Goal: Contribute content: Add original content to the website for others to see

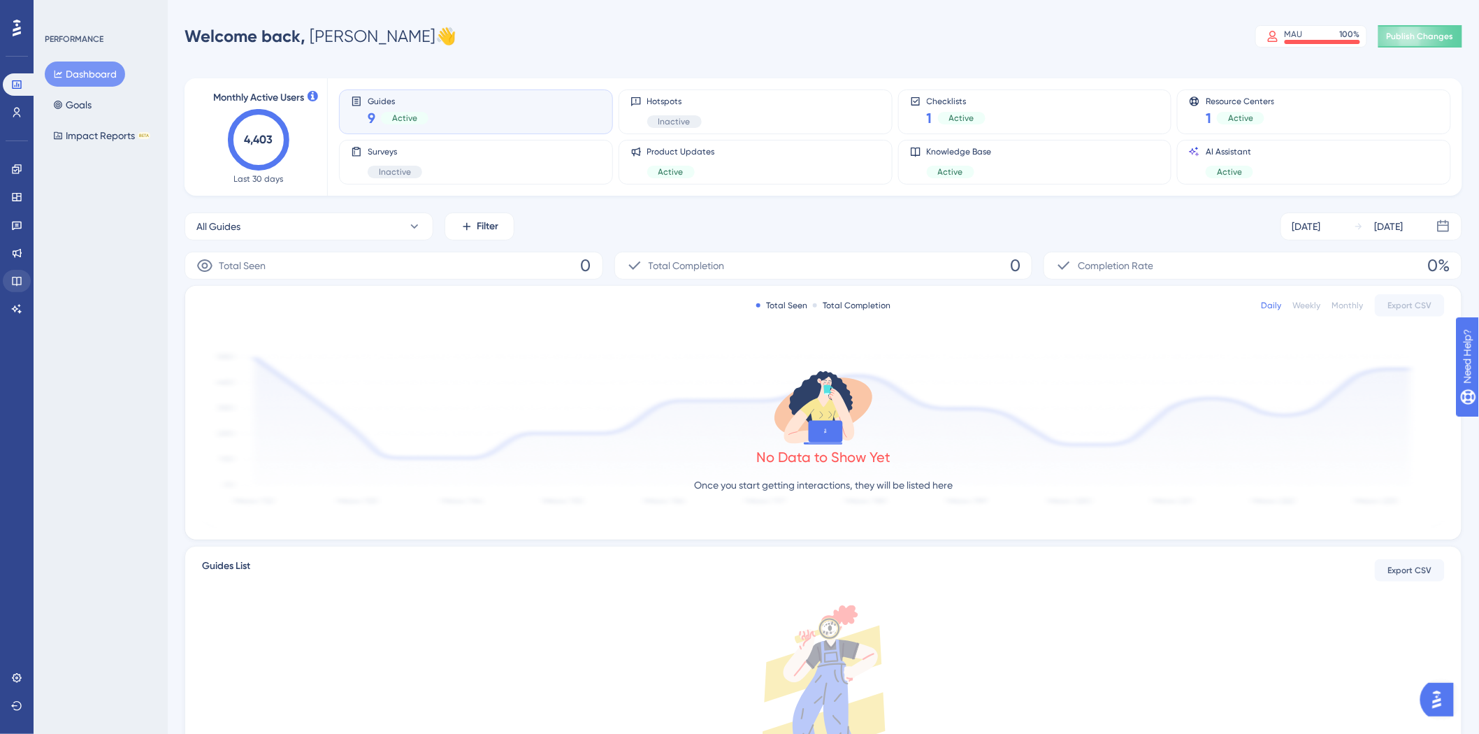
click at [1, 282] on div "Performance Users Engagement Widgets Feedback Product Updates Knowledge Base AI…" at bounding box center [17, 367] width 34 height 734
click at [10, 282] on link at bounding box center [17, 281] width 28 height 22
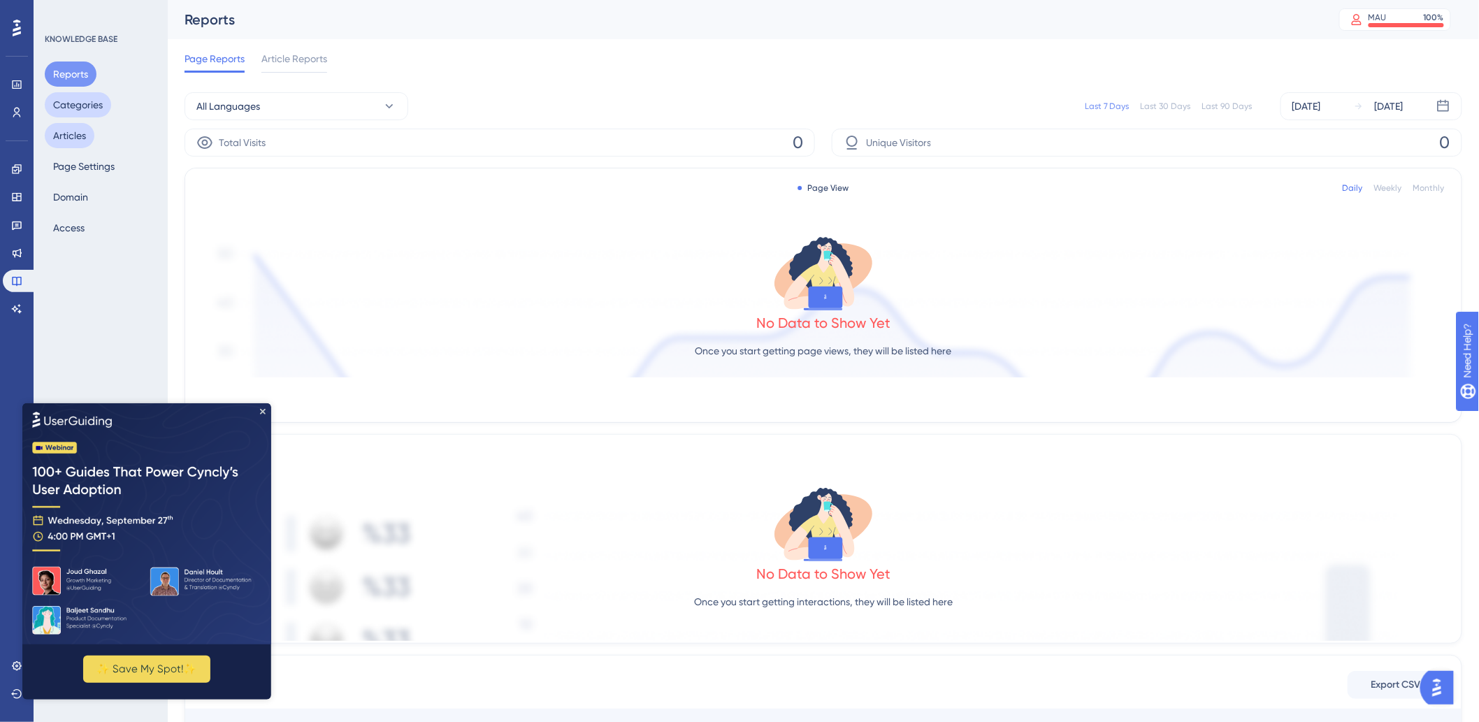
drag, startPoint x: 80, startPoint y: 108, endPoint x: 73, endPoint y: 137, distance: 30.0
click at [80, 108] on button "Categories" at bounding box center [78, 104] width 66 height 25
click at [73, 137] on button "Articles" at bounding box center [70, 135] width 50 height 25
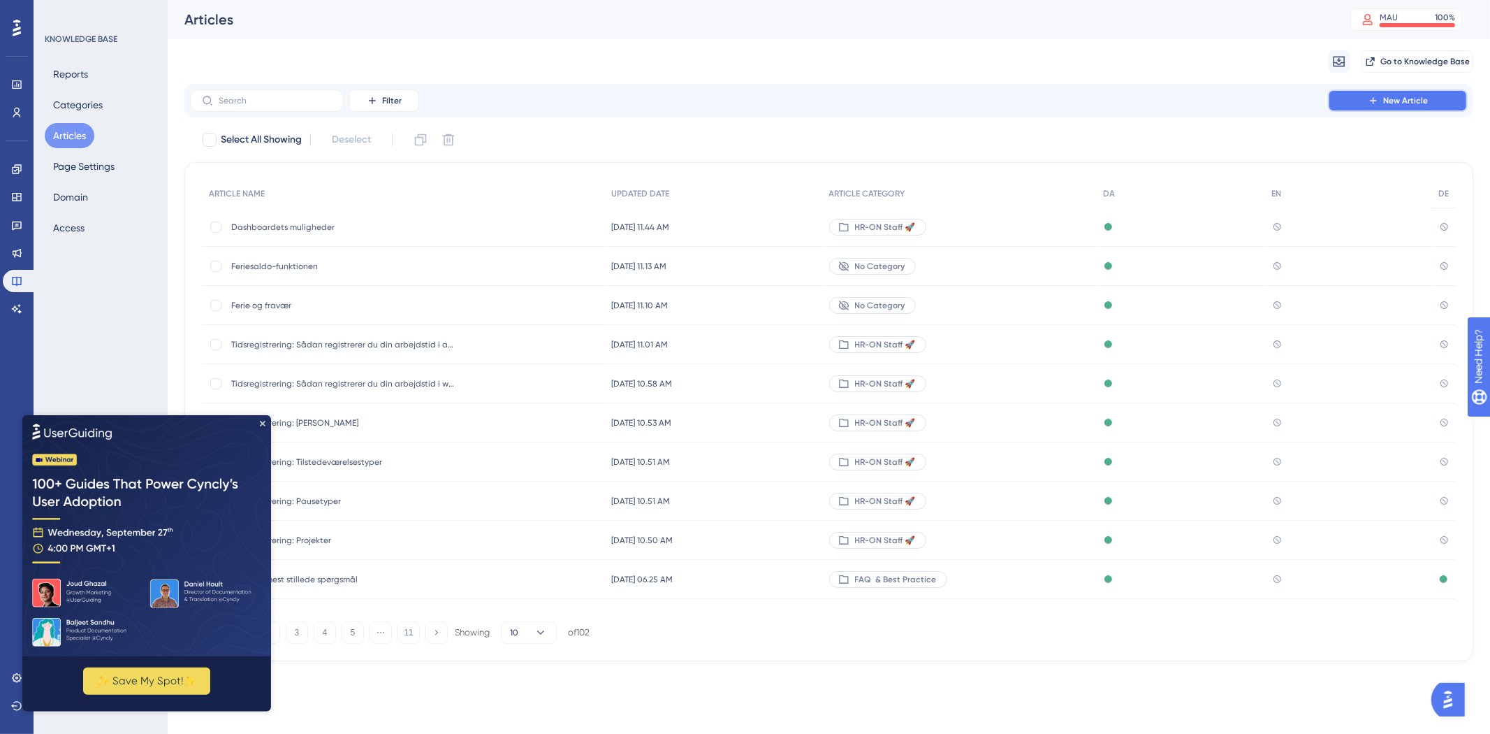
click at [1370, 107] on button "New Article" at bounding box center [1398, 100] width 140 height 22
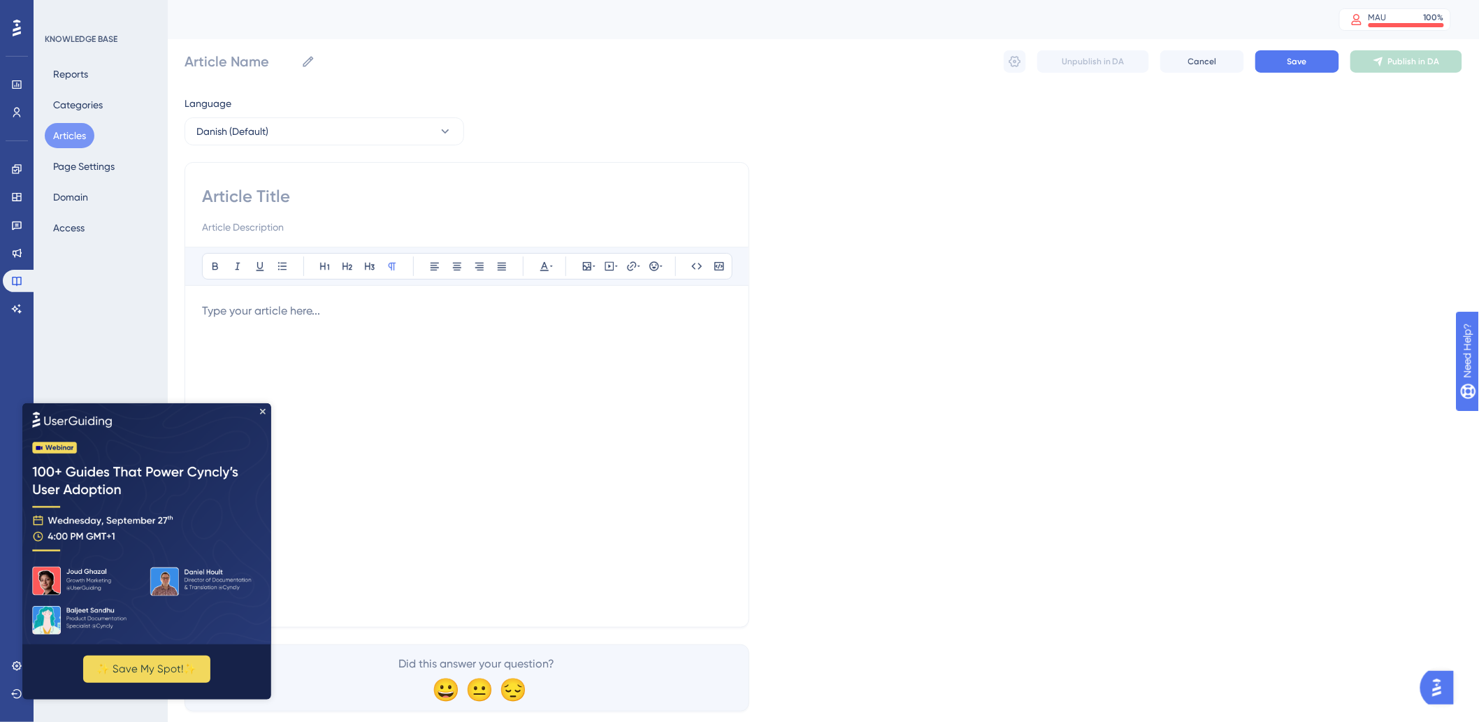
click at [365, 191] on input at bounding box center [467, 196] width 530 height 22
type input "G"
type input "E"
type input "Hvordan rykker du"
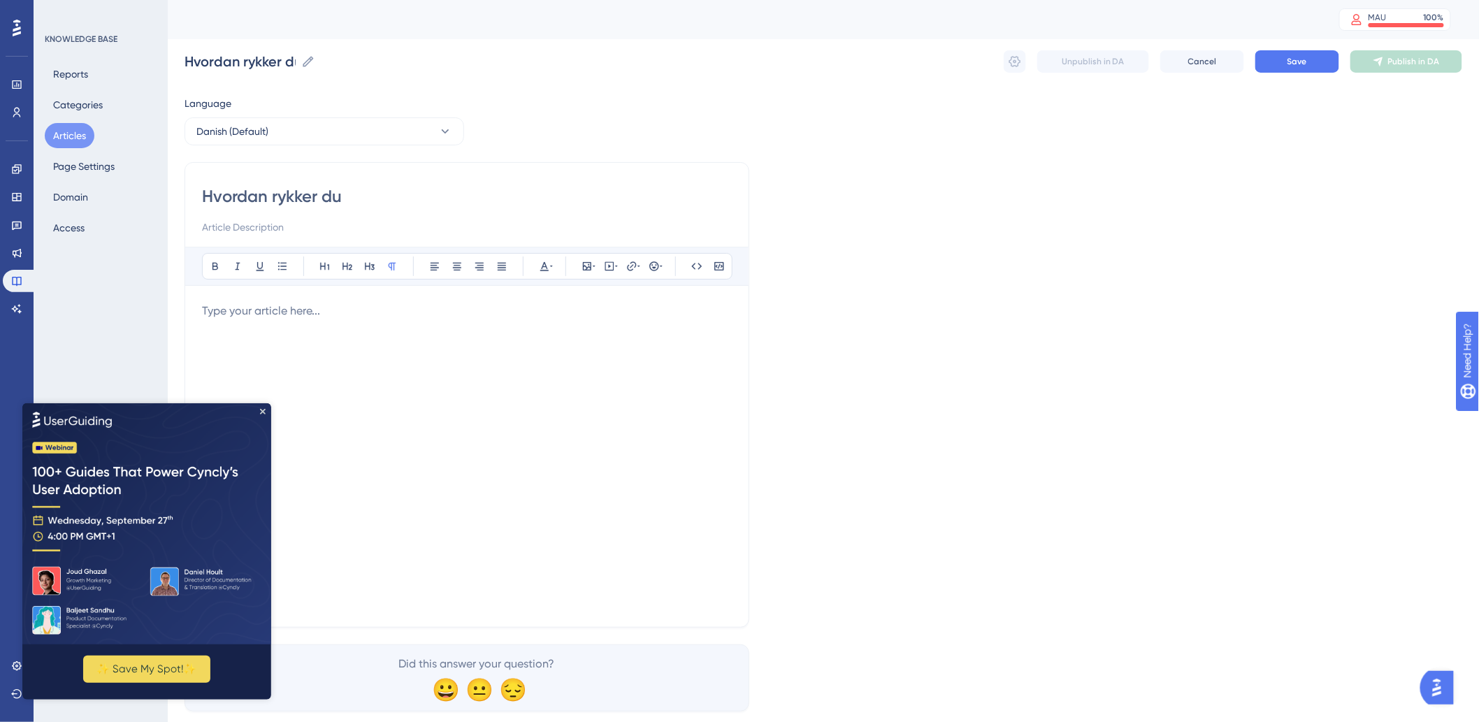
type input "Hvordan rykker du"
type input "Hvordan rykker du data fra"
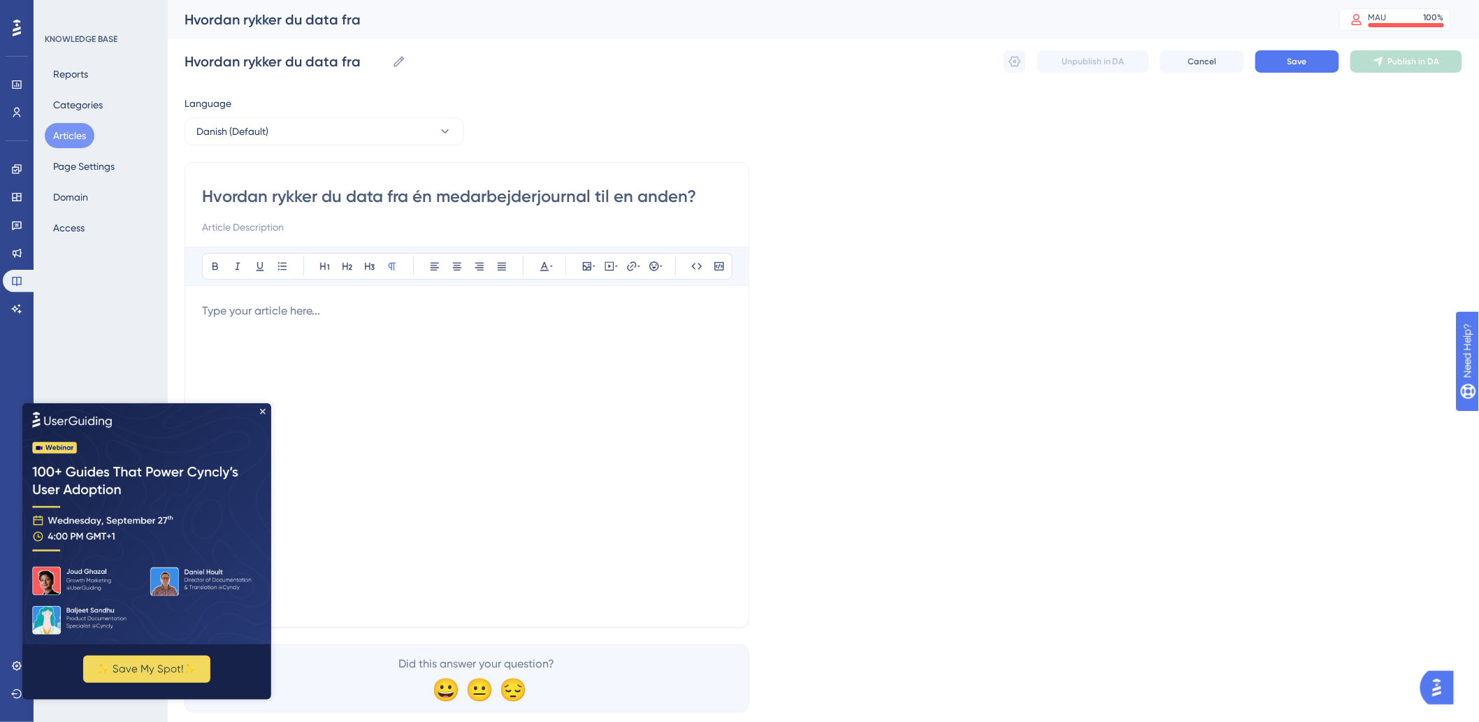
type input "Hvordan rykker du data fra én medarbejderjournal til en anden?"
click at [396, 375] on div at bounding box center [467, 456] width 530 height 307
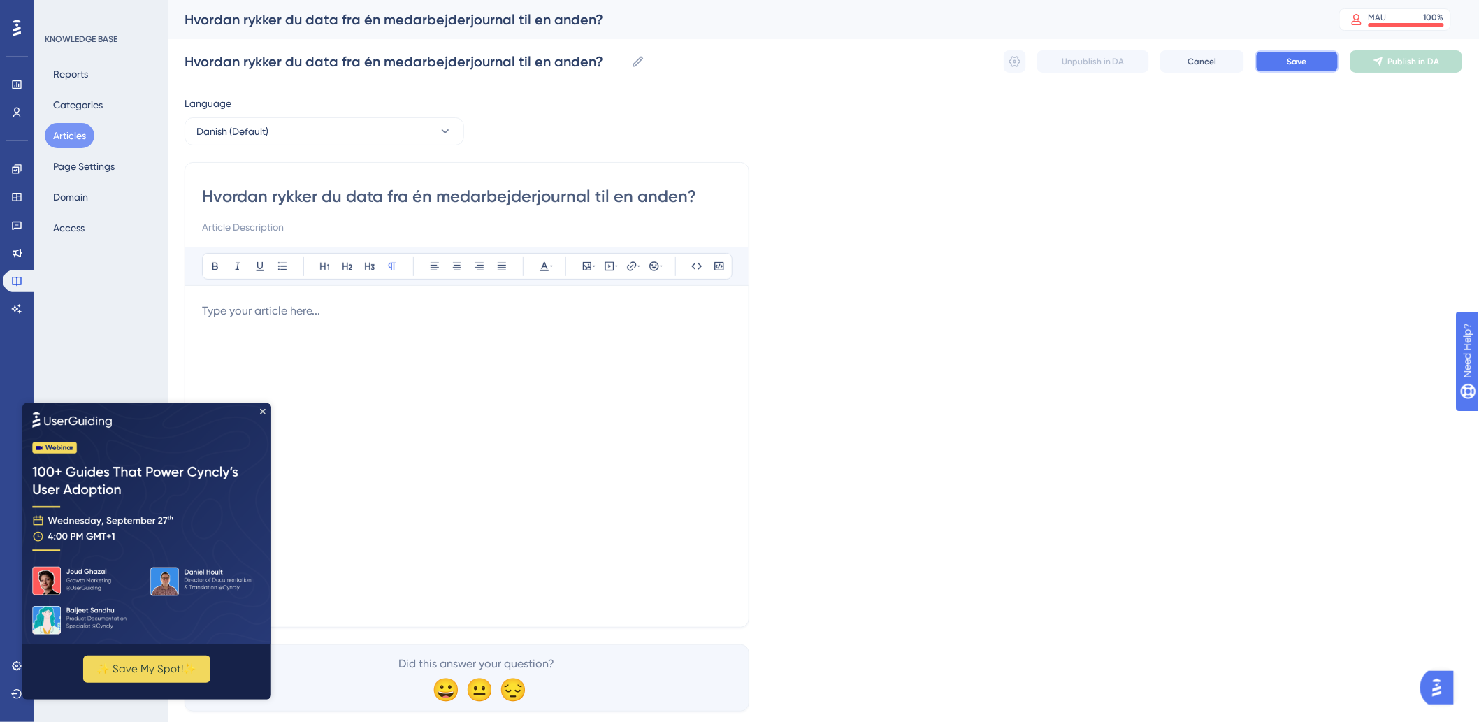
click at [1308, 61] on button "Save" at bounding box center [1297, 61] width 84 height 22
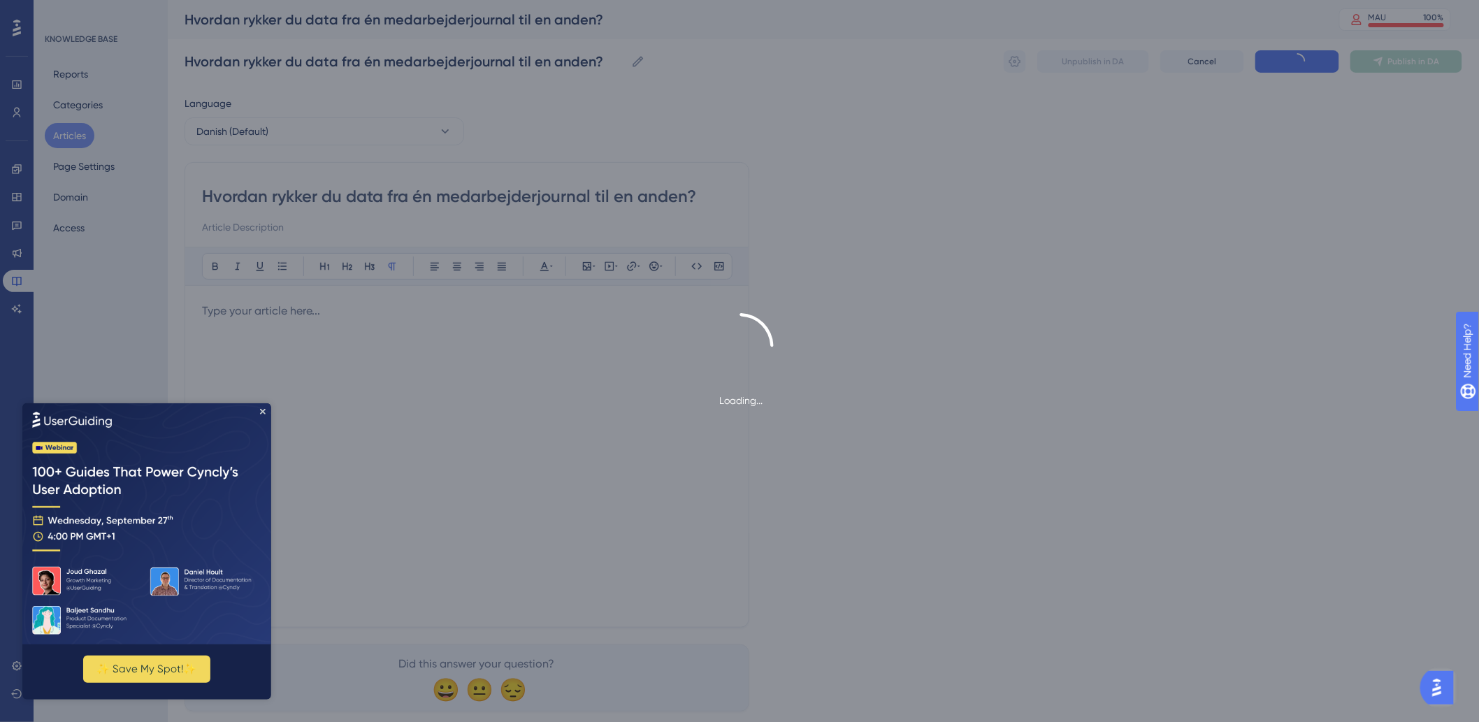
type input "Hvordan rykker du data fra én medarbejderjournal til en anden?"
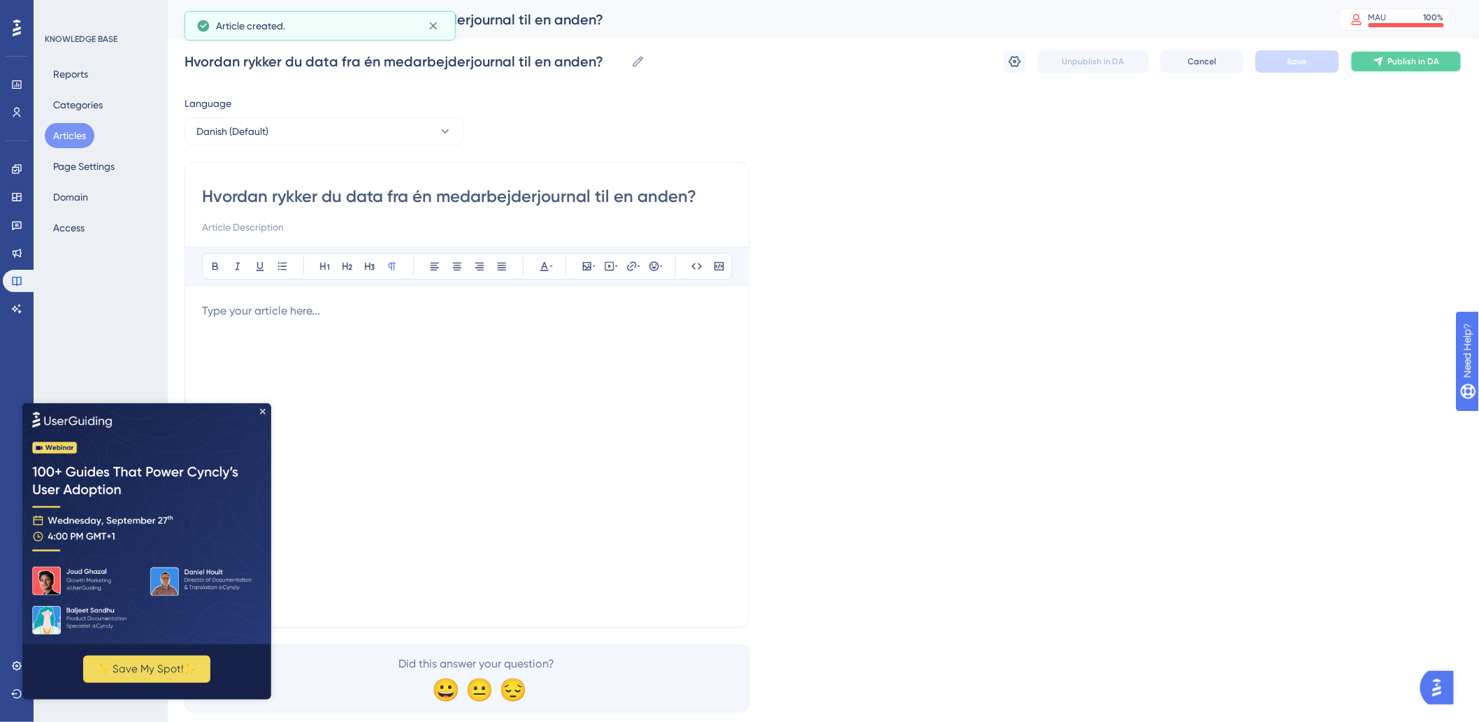
click at [1393, 66] on span "Publish in DA" at bounding box center [1414, 61] width 52 height 11
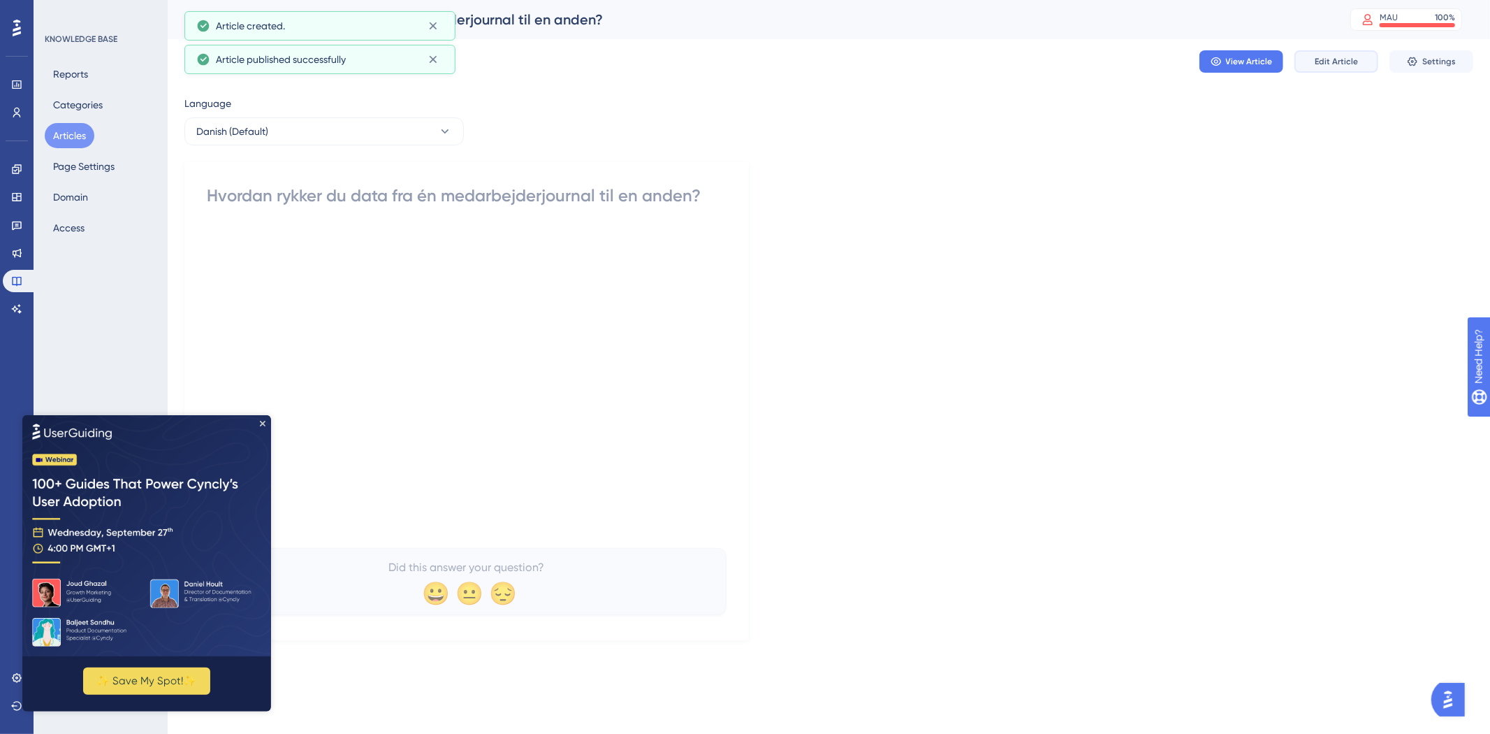
click at [1343, 64] on span "Edit Article" at bounding box center [1336, 61] width 43 height 11
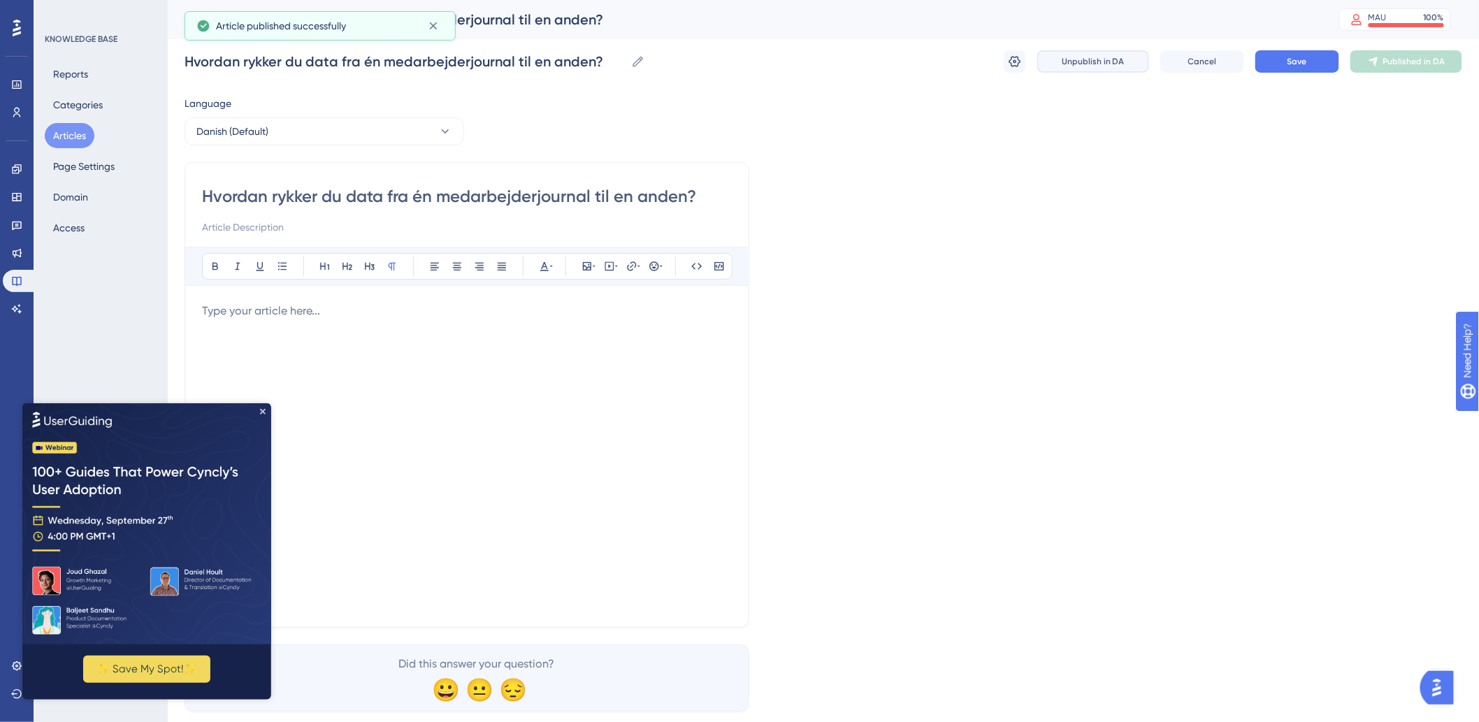
click at [1118, 64] on span "Unpublish in DA" at bounding box center [1092, 61] width 63 height 11
click at [1398, 59] on span "Publish in DA" at bounding box center [1414, 61] width 52 height 11
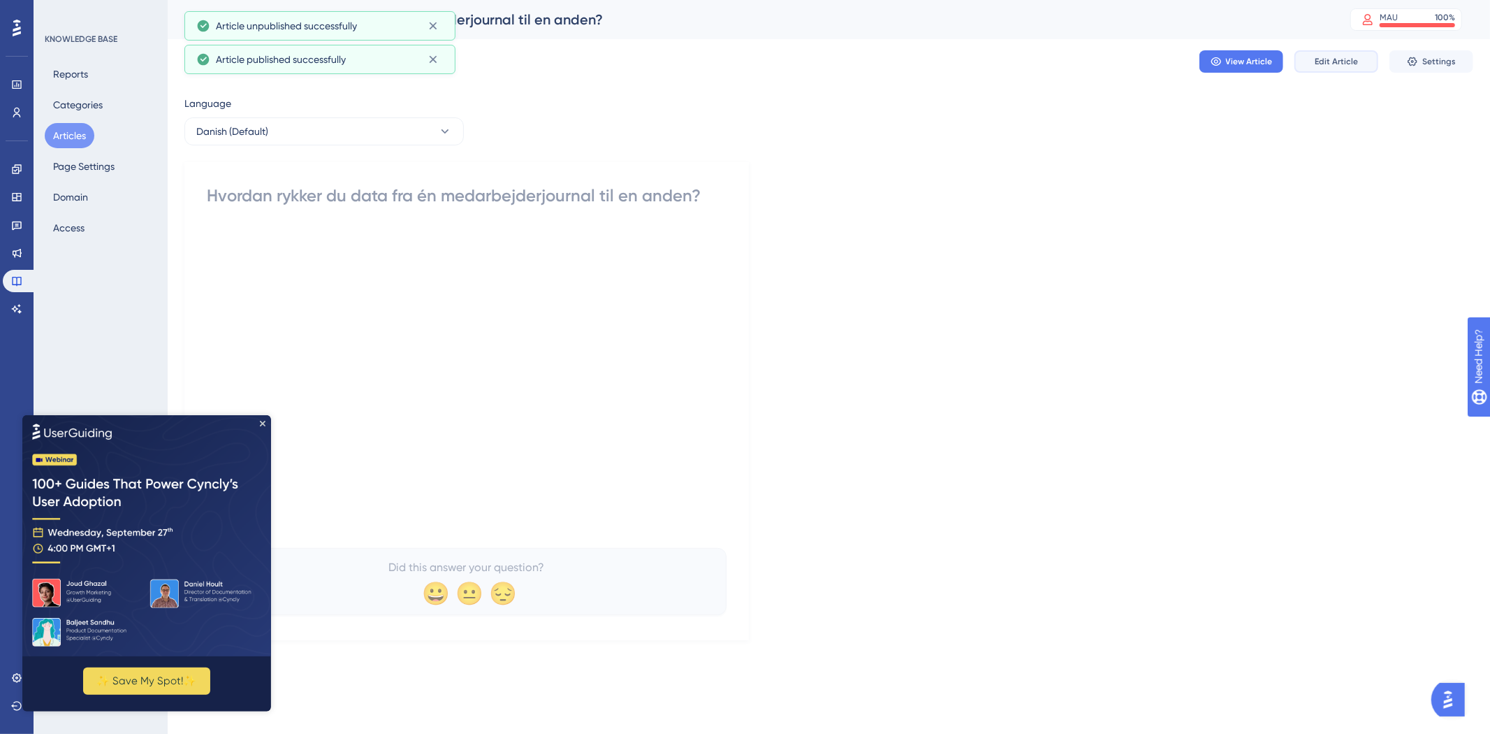
click at [1337, 64] on span "Edit Article" at bounding box center [1336, 61] width 43 height 11
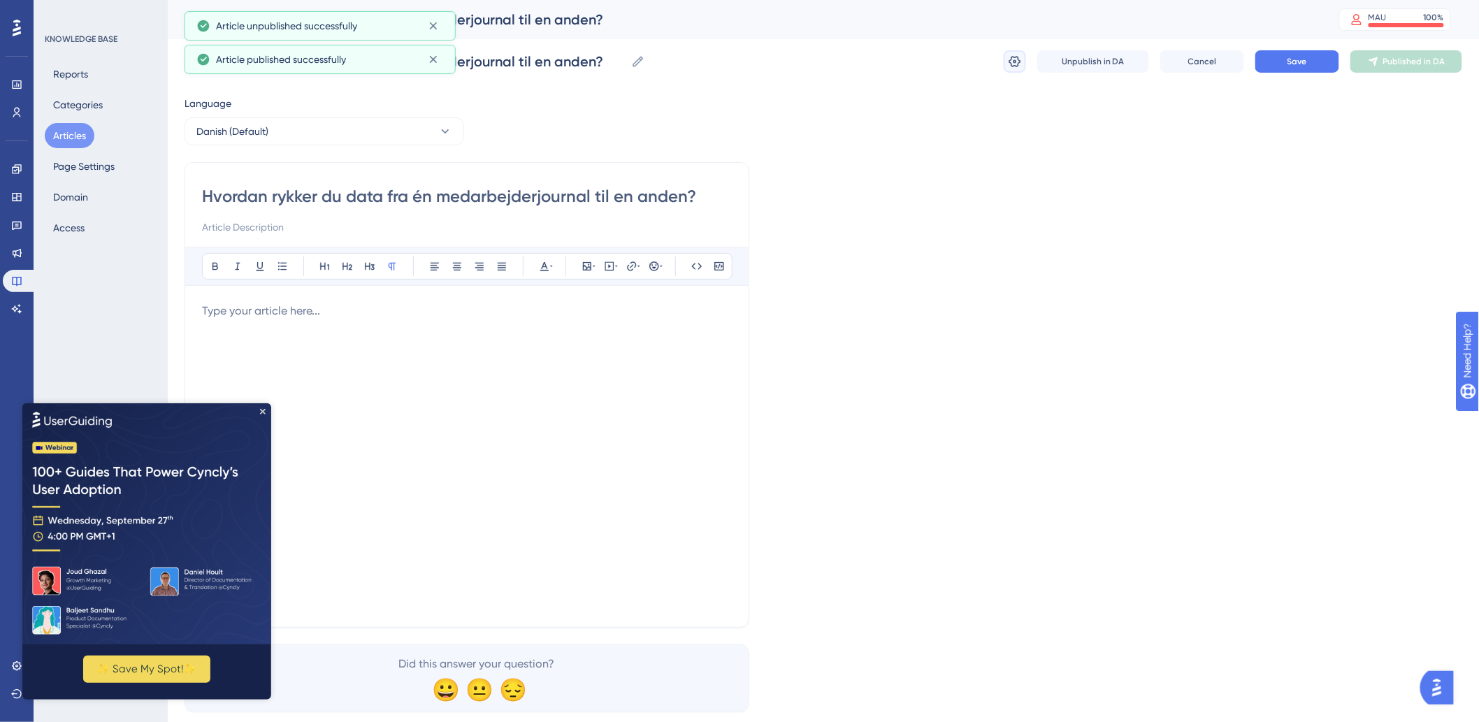
click at [1017, 59] on icon at bounding box center [1015, 62] width 14 height 14
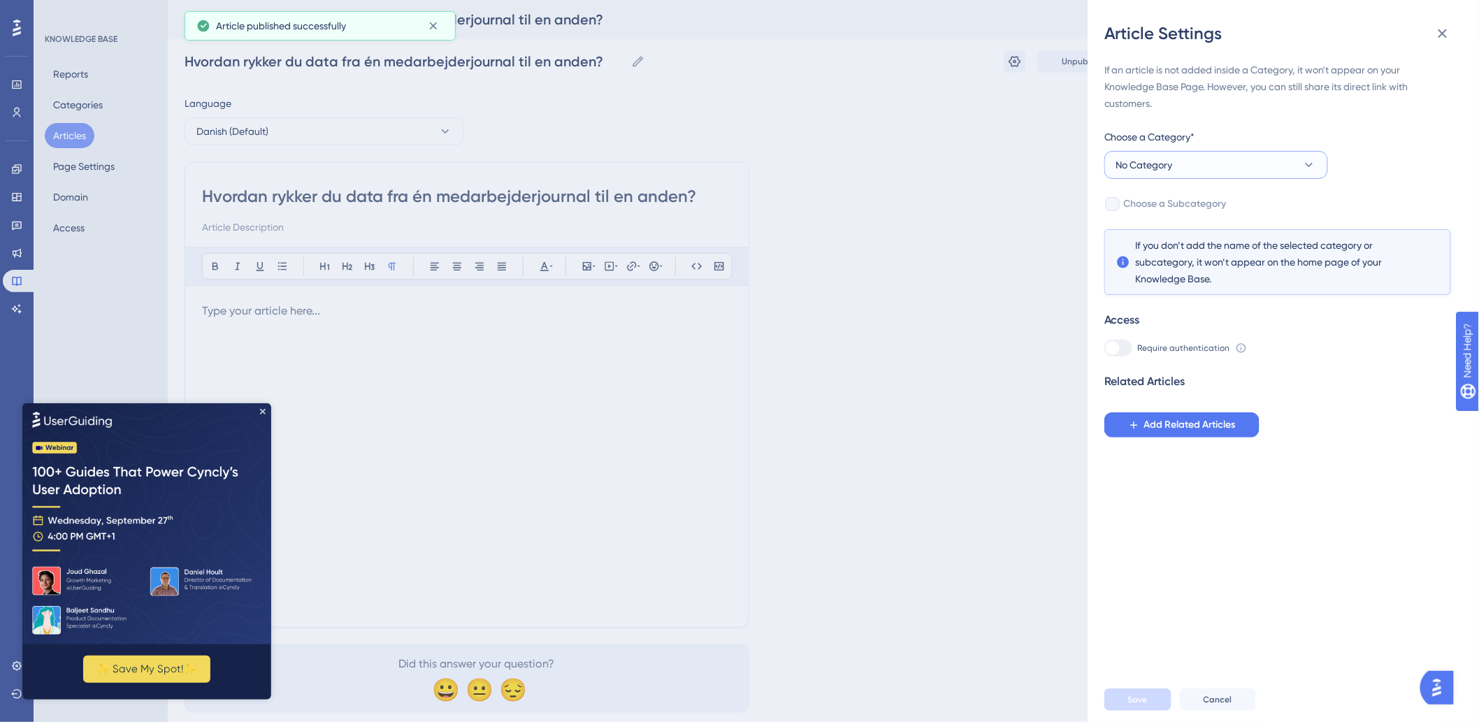
click at [1168, 168] on span "No Category" at bounding box center [1144, 165] width 57 height 17
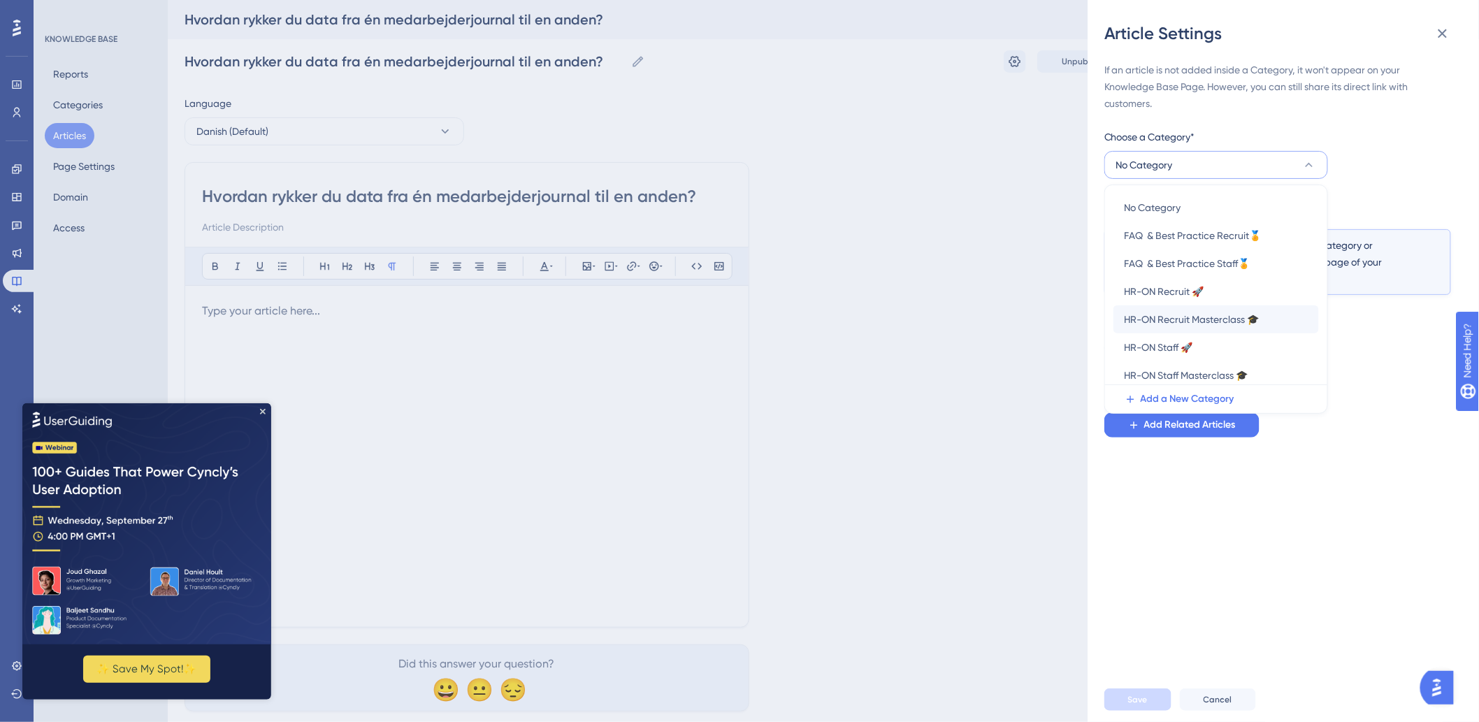
scroll to position [4, 0]
click at [1207, 340] on div "HR-ON Staff 🚀 HR-ON Staff 🚀" at bounding box center [1215, 343] width 183 height 28
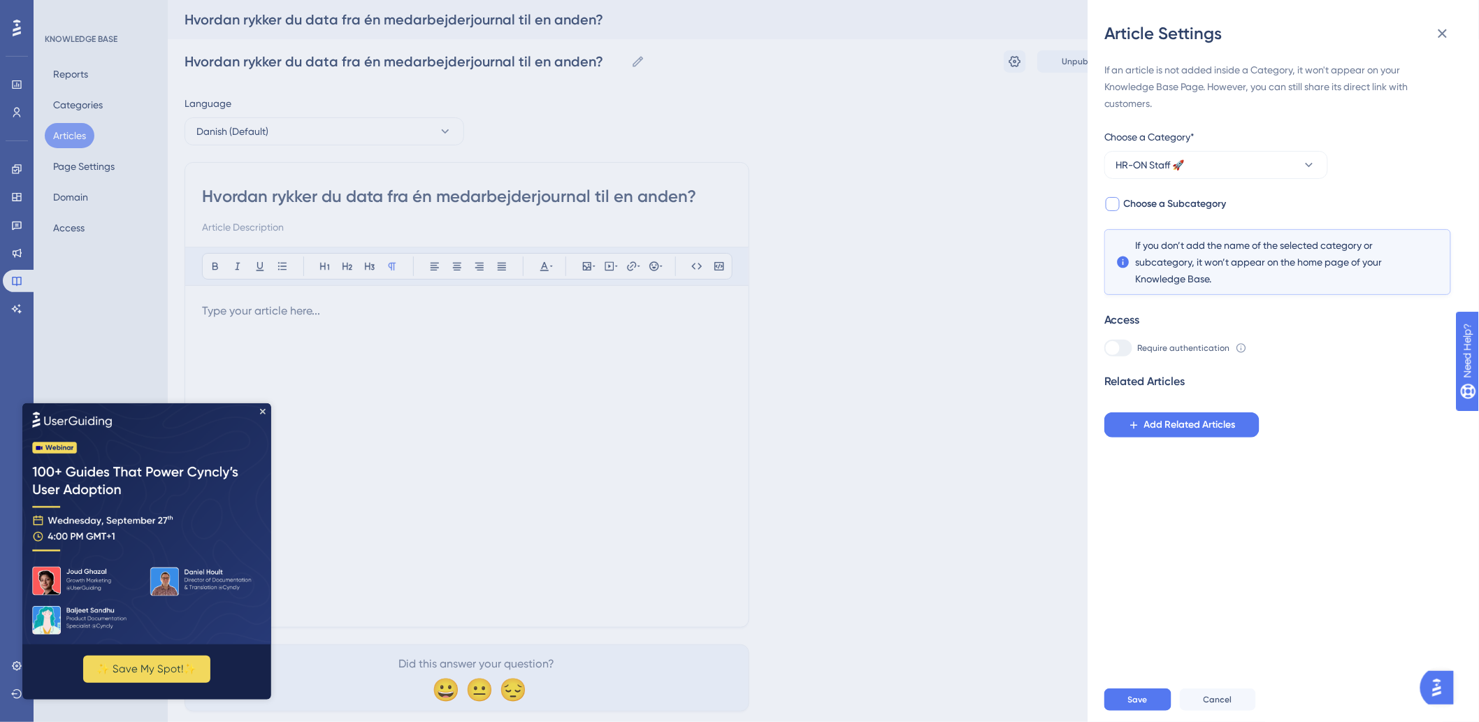
click at [1154, 197] on span "Choose a Subcategory" at bounding box center [1175, 204] width 103 height 17
checkbox input "true"
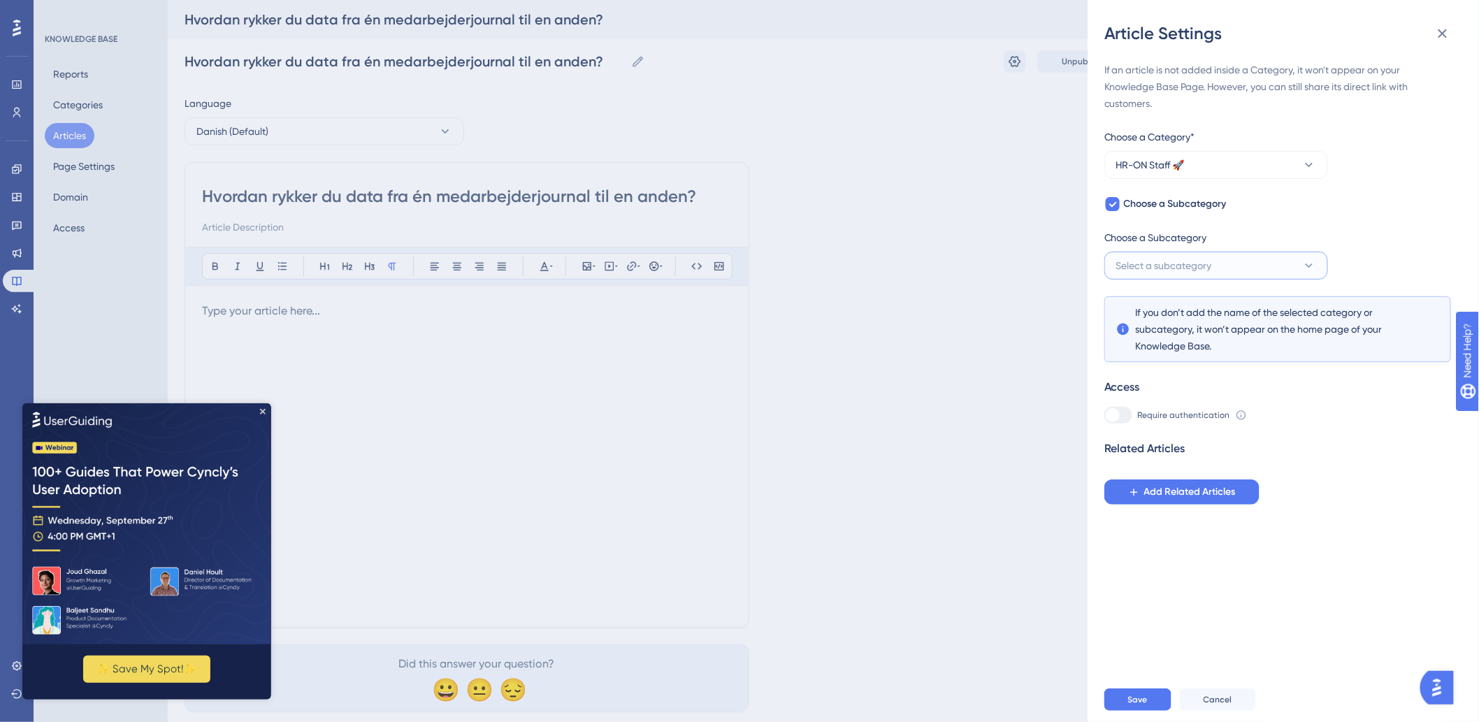
click at [1225, 253] on button "Select a subcategory" at bounding box center [1216, 266] width 224 height 28
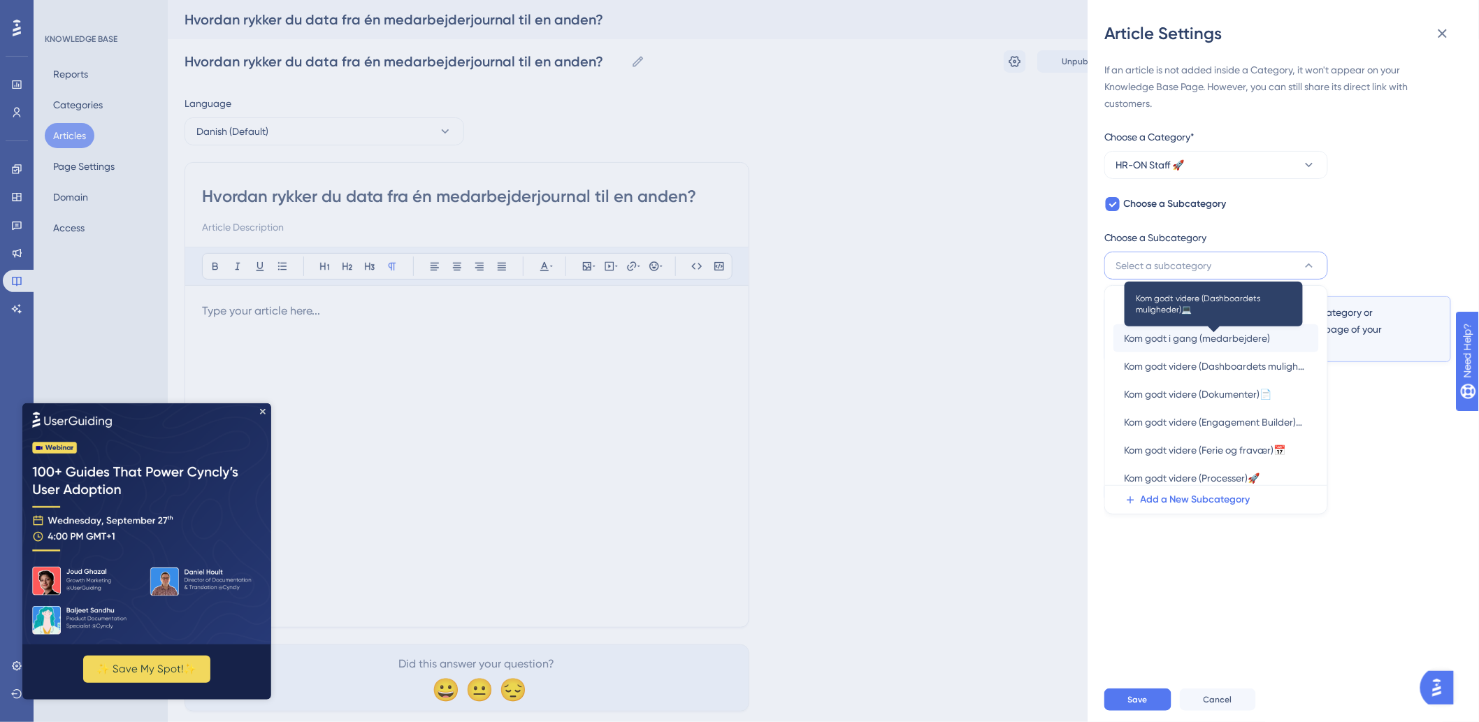
scroll to position [0, 0]
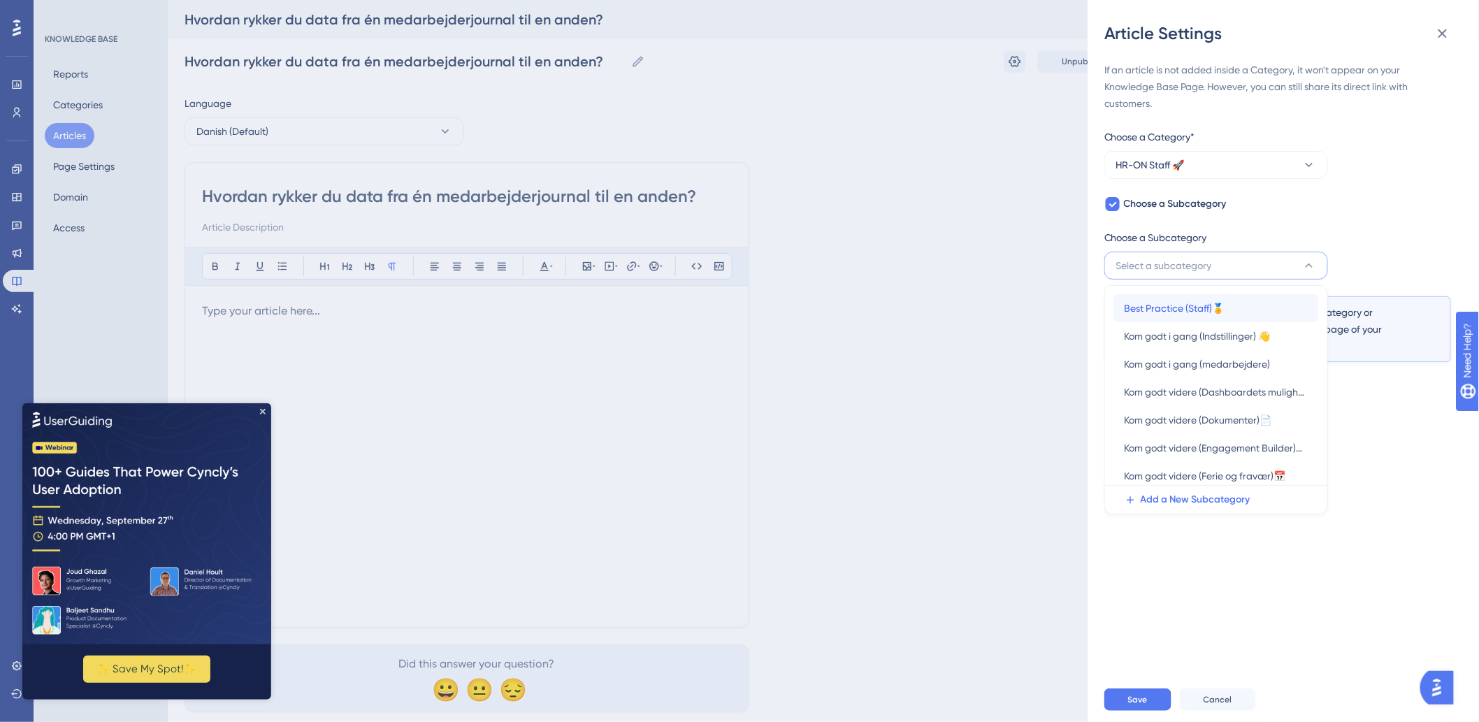
click at [1231, 307] on div "Best Practice (Staff)🏅 Best Practice (Staff)🏅" at bounding box center [1215, 308] width 183 height 28
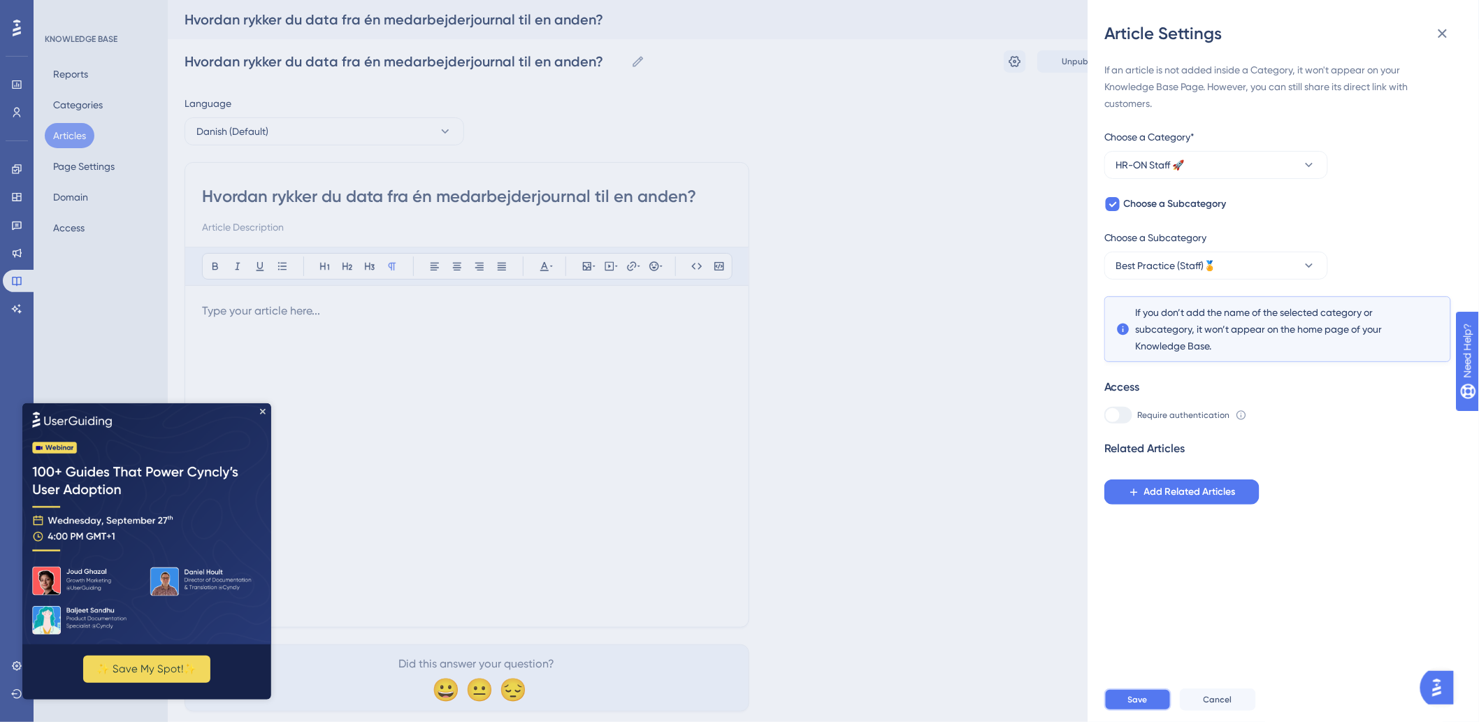
click at [1151, 710] on button "Save" at bounding box center [1137, 699] width 67 height 22
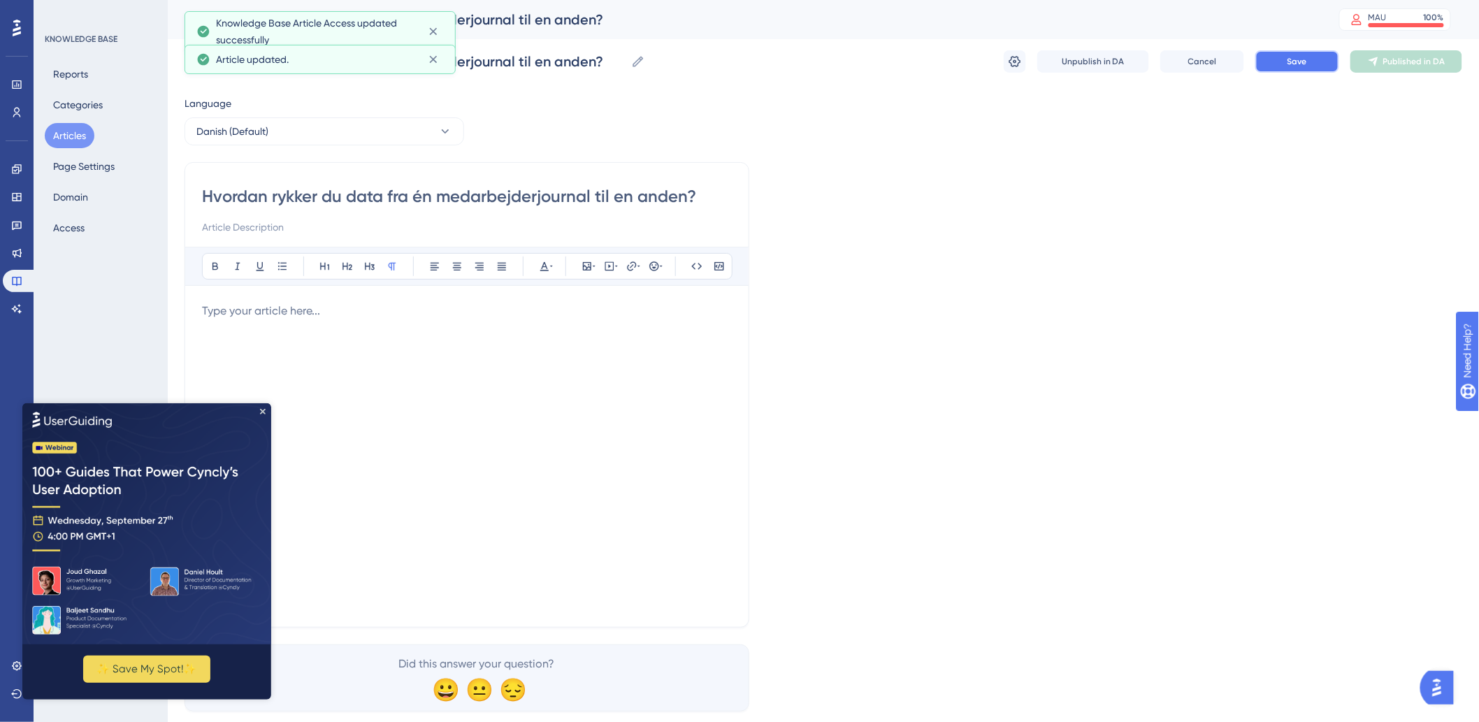
click at [1300, 57] on span "Save" at bounding box center [1297, 61] width 20 height 11
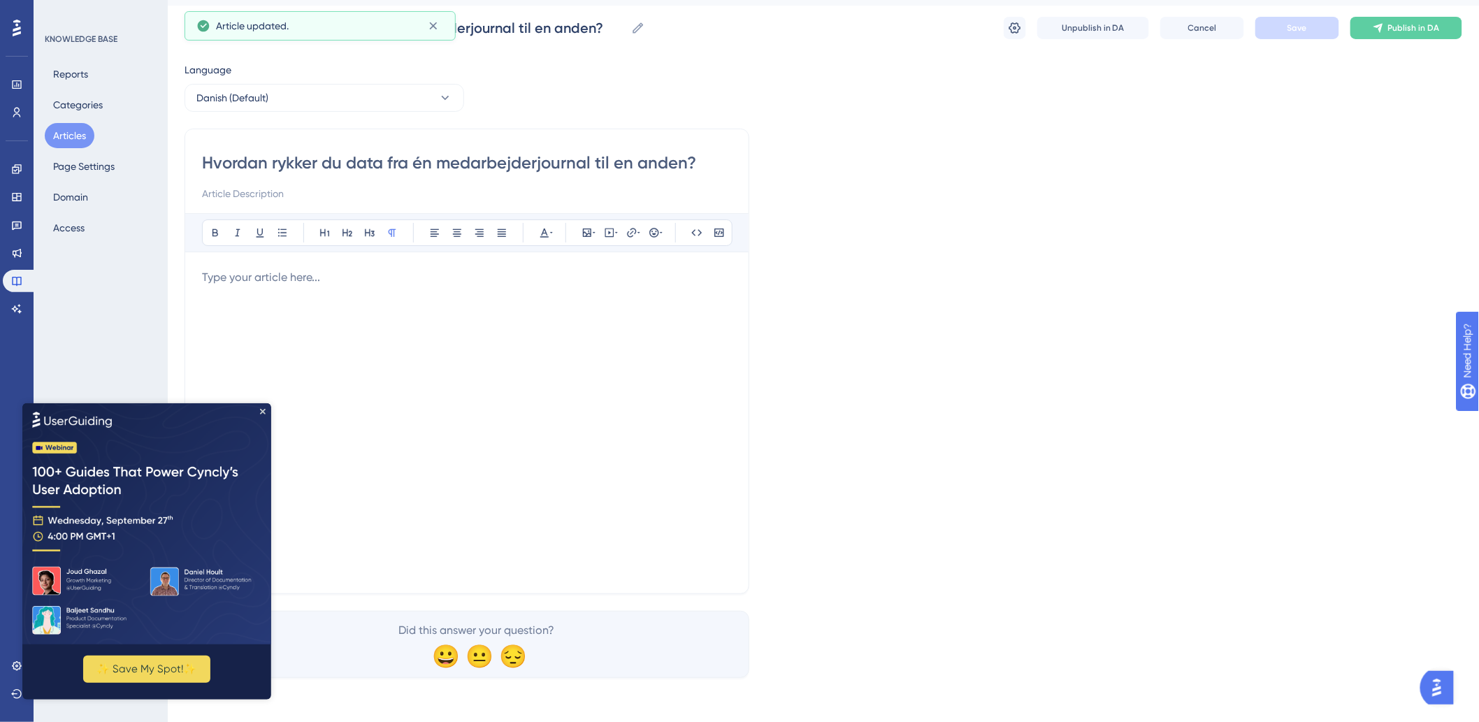
click at [441, 275] on p at bounding box center [467, 277] width 530 height 17
